Goal: Information Seeking & Learning: Learn about a topic

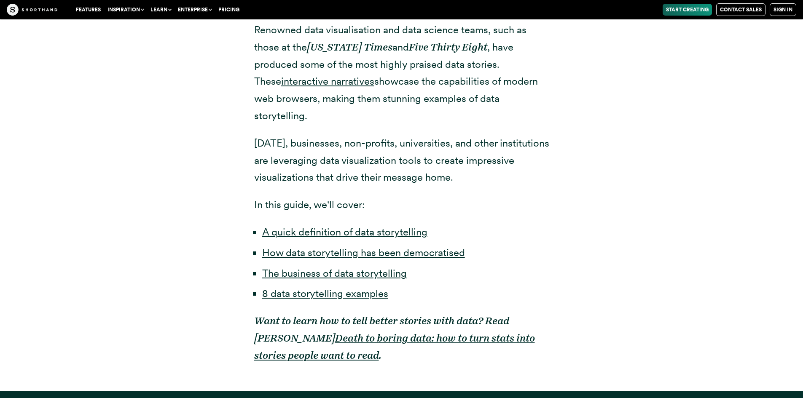
scroll to position [590, 0]
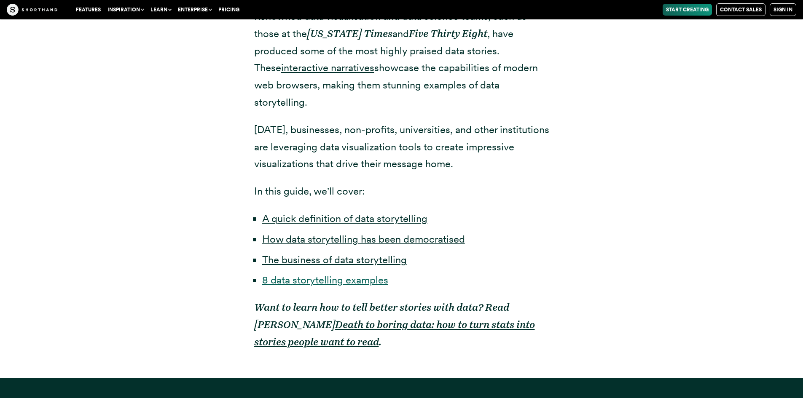
click at [327, 274] on link "8 data storytelling examples" at bounding box center [325, 280] width 126 height 12
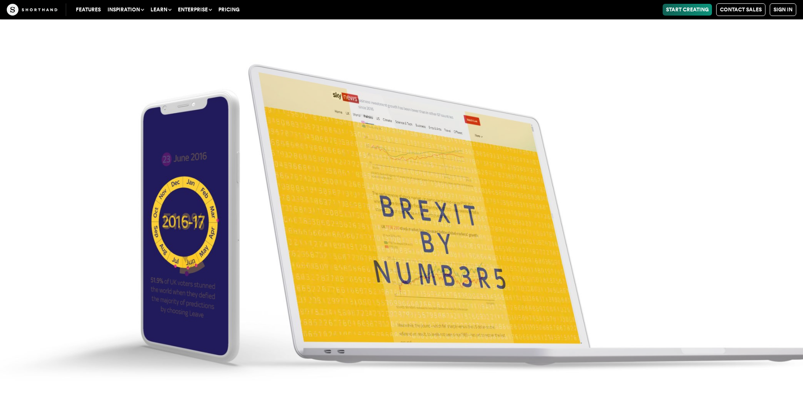
scroll to position [3438, 0]
click at [309, 188] on img at bounding box center [401, 199] width 803 height 398
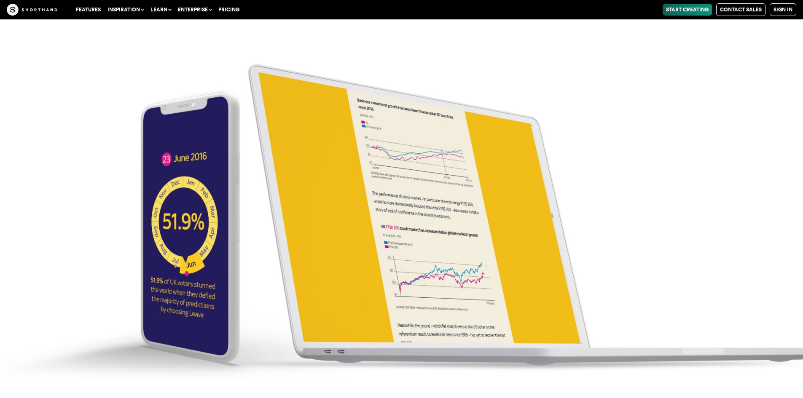
scroll to position [3691, 0]
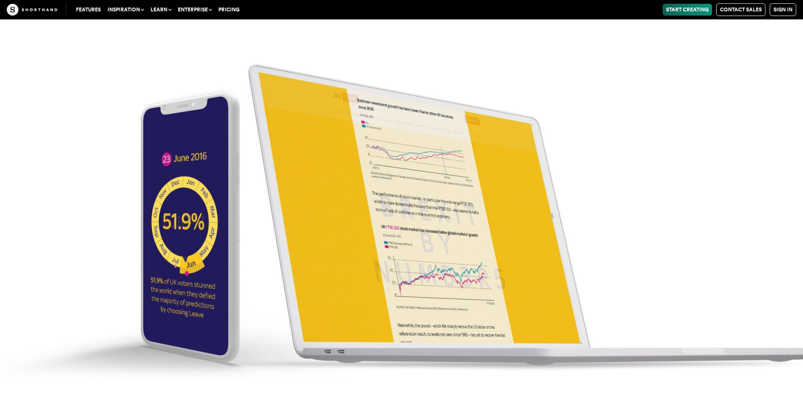
click at [299, 171] on img at bounding box center [401, 199] width 803 height 398
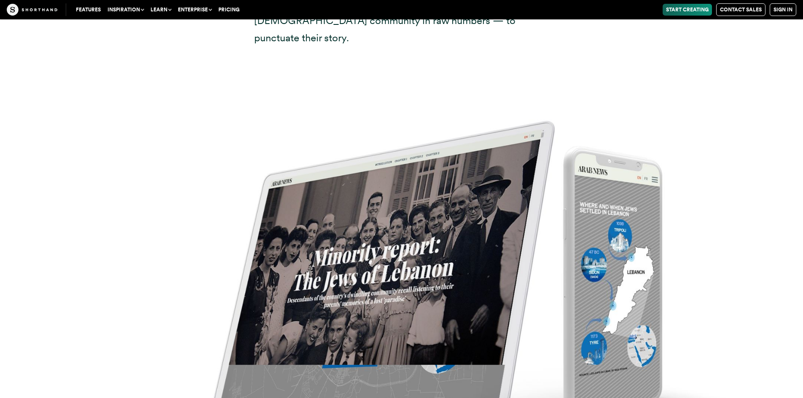
scroll to position [5671, 0]
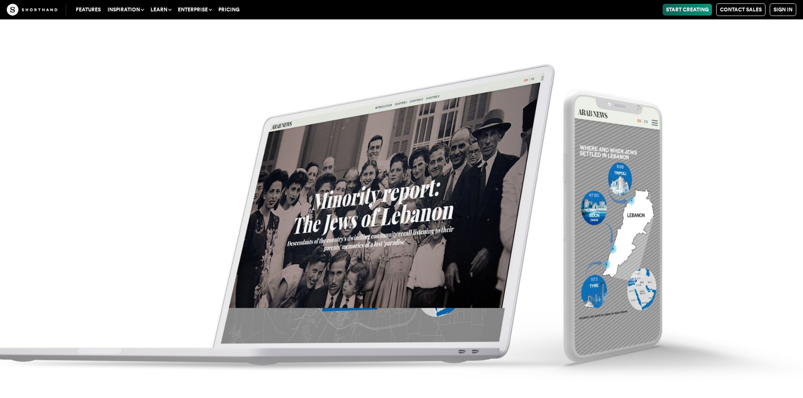
click at [350, 272] on img at bounding box center [401, 199] width 803 height 398
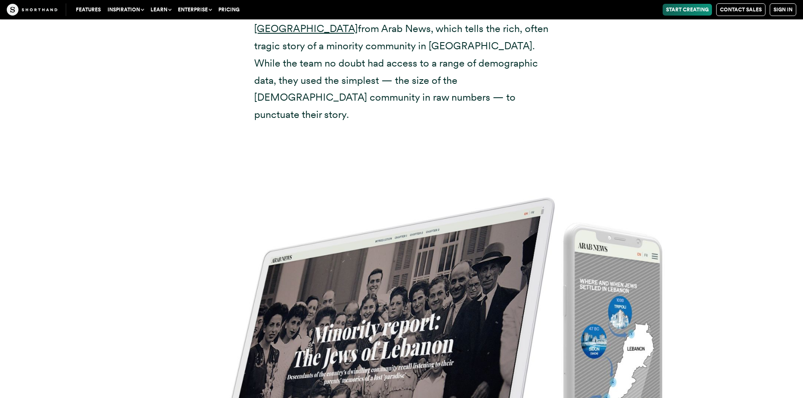
scroll to position [5418, 0]
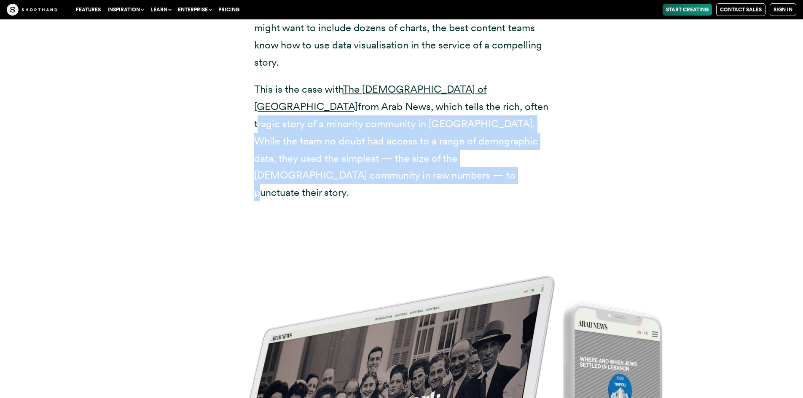
drag, startPoint x: 368, startPoint y: 74, endPoint x: 543, endPoint y: 126, distance: 183.0
click at [543, 126] on p "This is the case with The [DEMOGRAPHIC_DATA] of [GEOGRAPHIC_DATA] from Arab New…" at bounding box center [401, 141] width 295 height 120
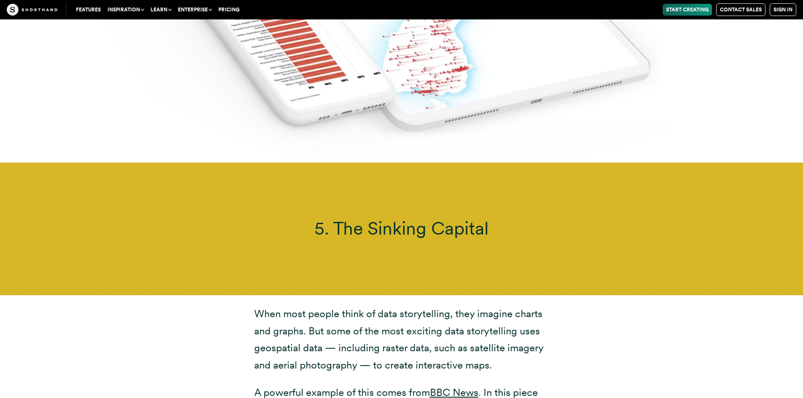
scroll to position [7441, 0]
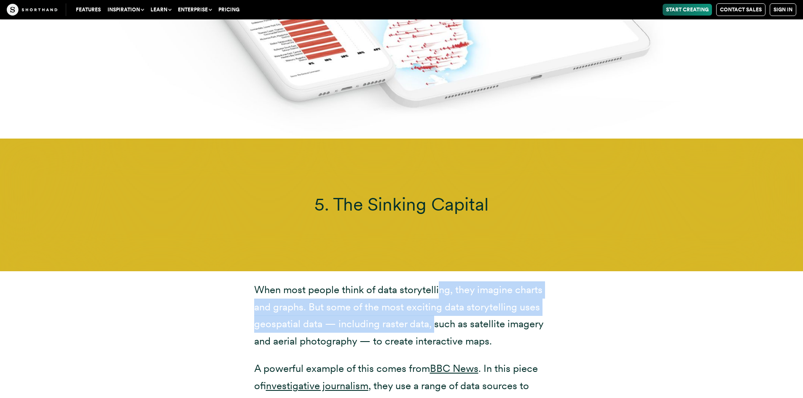
drag, startPoint x: 440, startPoint y: 220, endPoint x: 436, endPoint y: 254, distance: 34.3
click at [436, 281] on p "When most people think of data storytelling, they imagine charts and graphs. Bu…" at bounding box center [401, 315] width 295 height 69
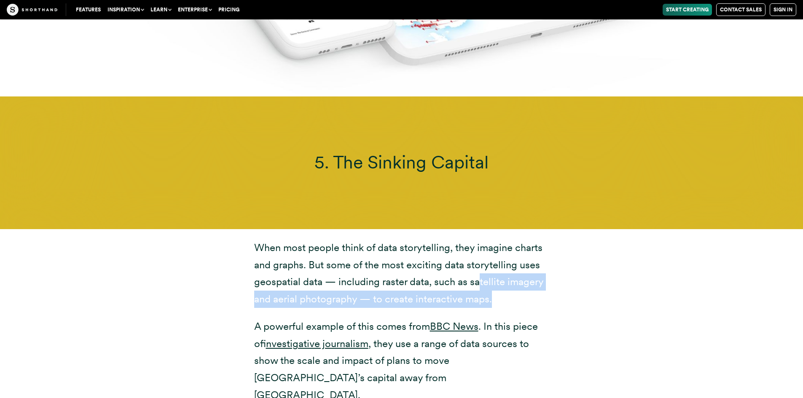
drag, startPoint x: 481, startPoint y: 212, endPoint x: 493, endPoint y: 230, distance: 20.7
click at [493, 239] on p "When most people think of data storytelling, they imagine charts and graphs. Bu…" at bounding box center [401, 273] width 295 height 69
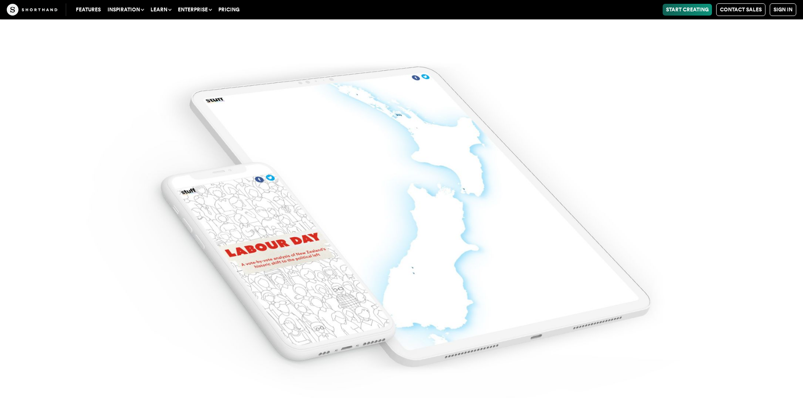
scroll to position [6809, 0]
